Goal: Transaction & Acquisition: Subscribe to service/newsletter

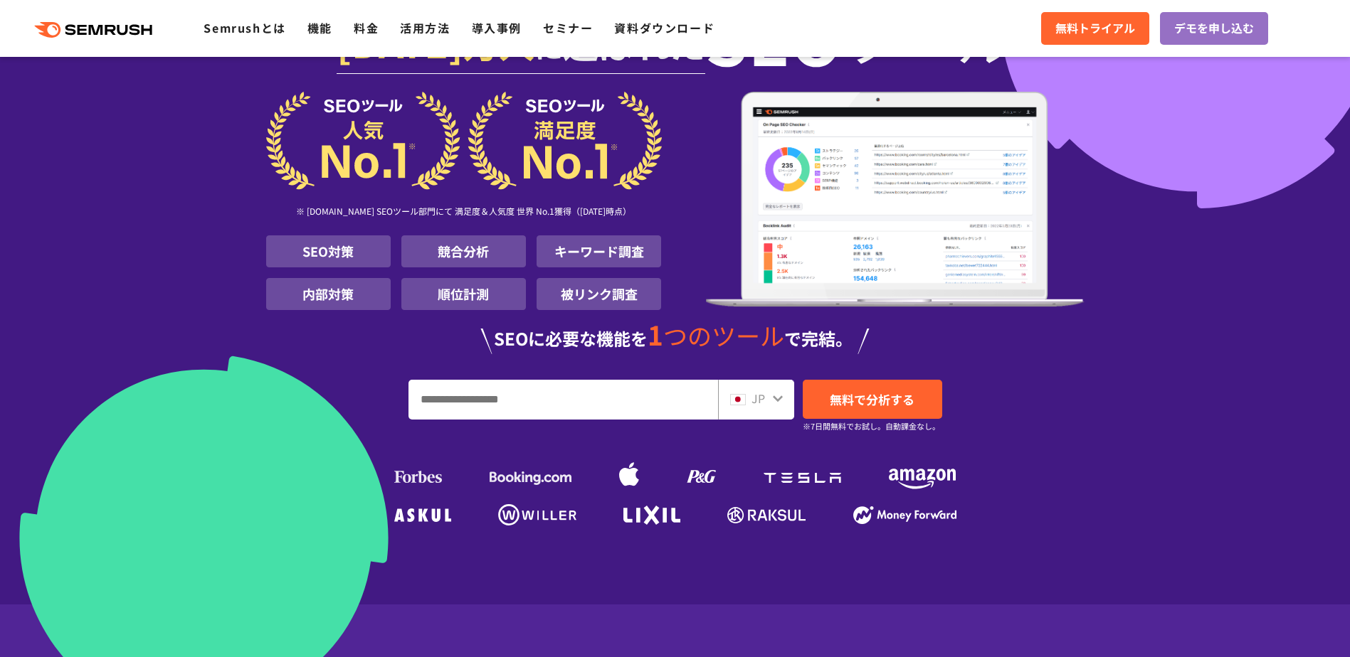
click at [478, 413] on input "URL、キーワードを入力してください" at bounding box center [563, 400] width 308 height 38
type input "**"
click at [882, 403] on span "無料で分析する" at bounding box center [872, 400] width 85 height 18
click at [889, 404] on span "無料で分析する" at bounding box center [872, 400] width 85 height 18
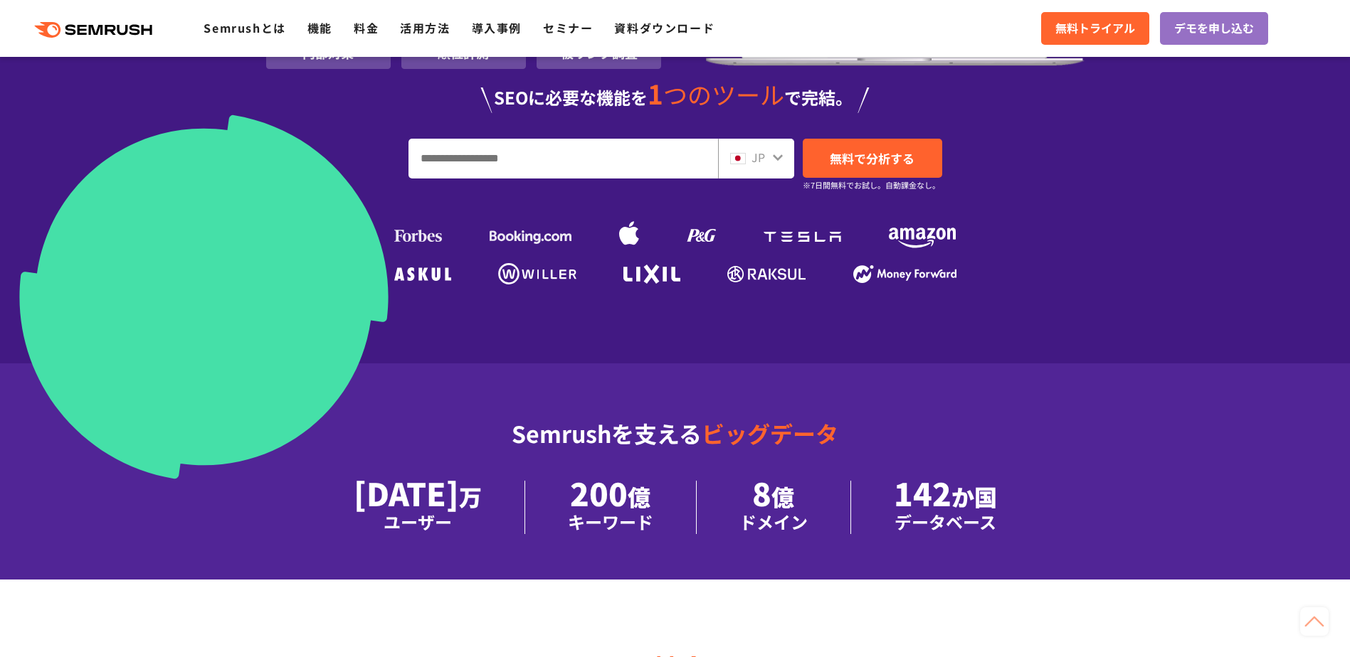
scroll to position [142, 0]
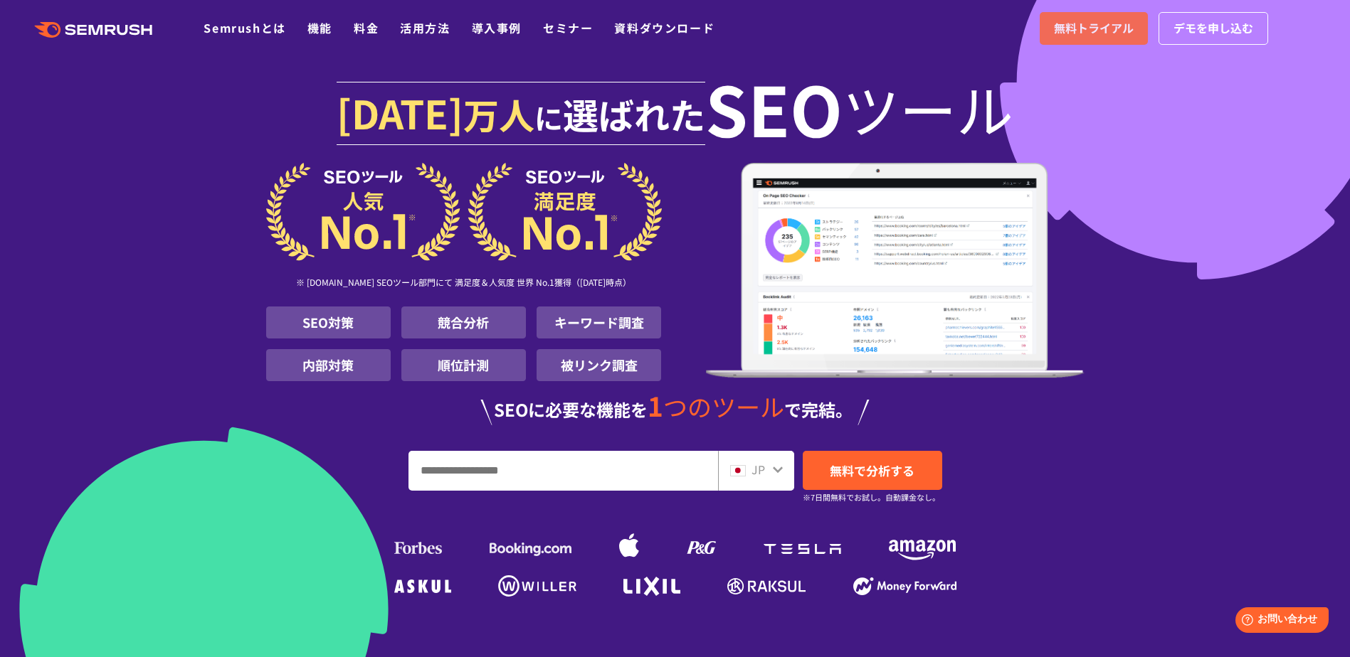
click at [1118, 23] on span "無料トライアル" at bounding box center [1094, 28] width 80 height 18
